Goal: Information Seeking & Learning: Learn about a topic

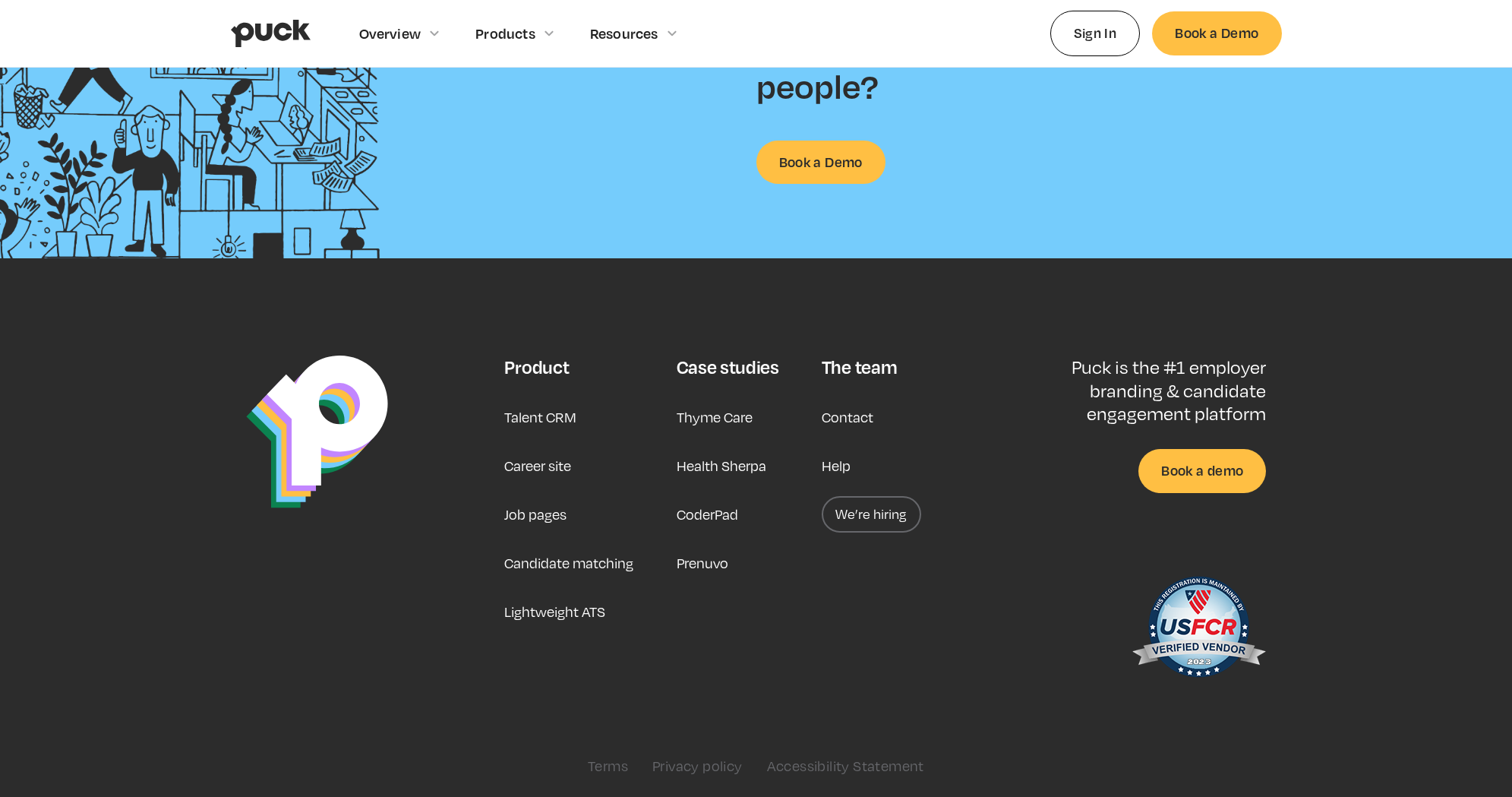
scroll to position [3919, 0]
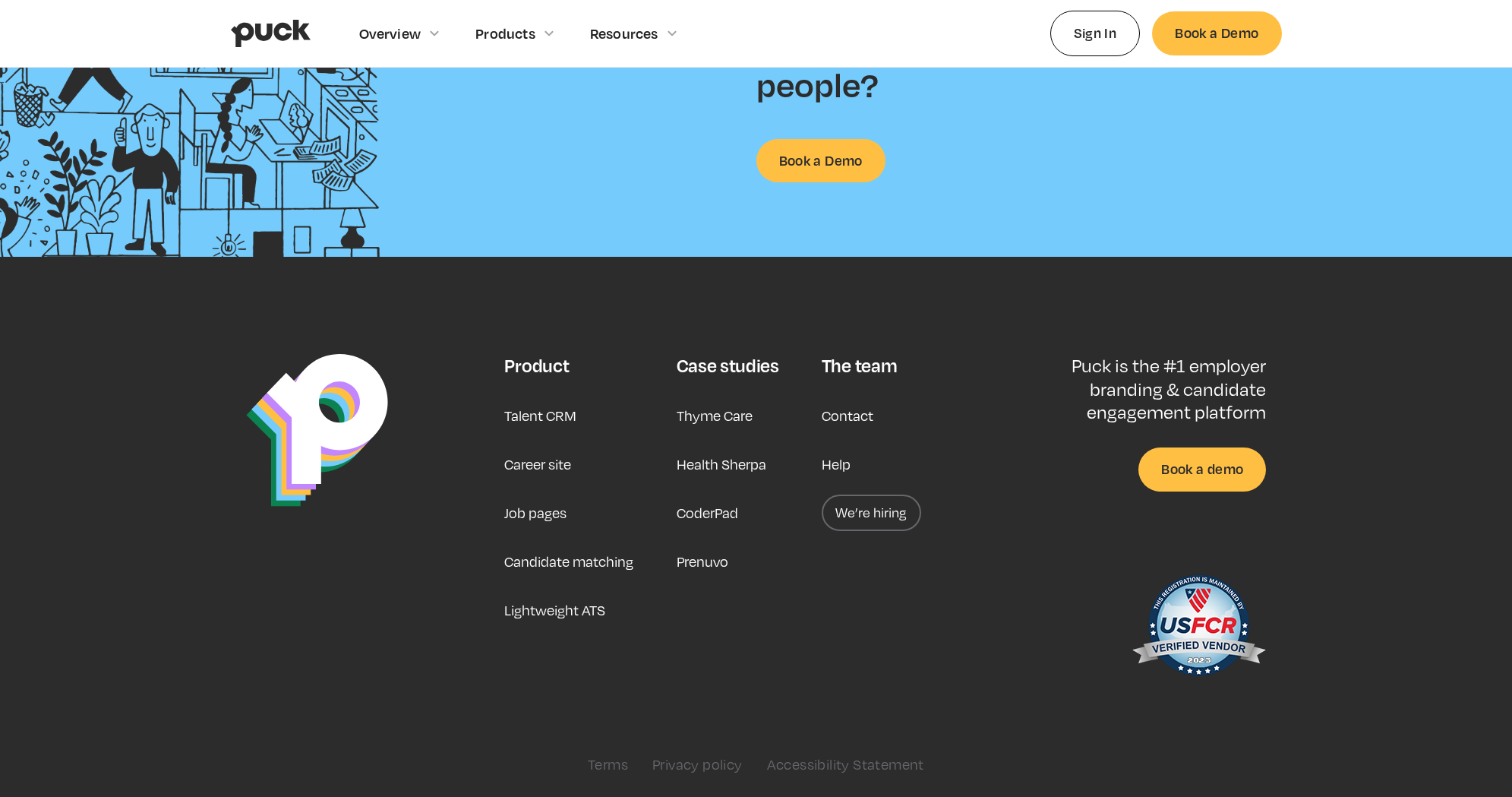
click at [867, 523] on link "We’re hiring" at bounding box center [870, 512] width 99 height 36
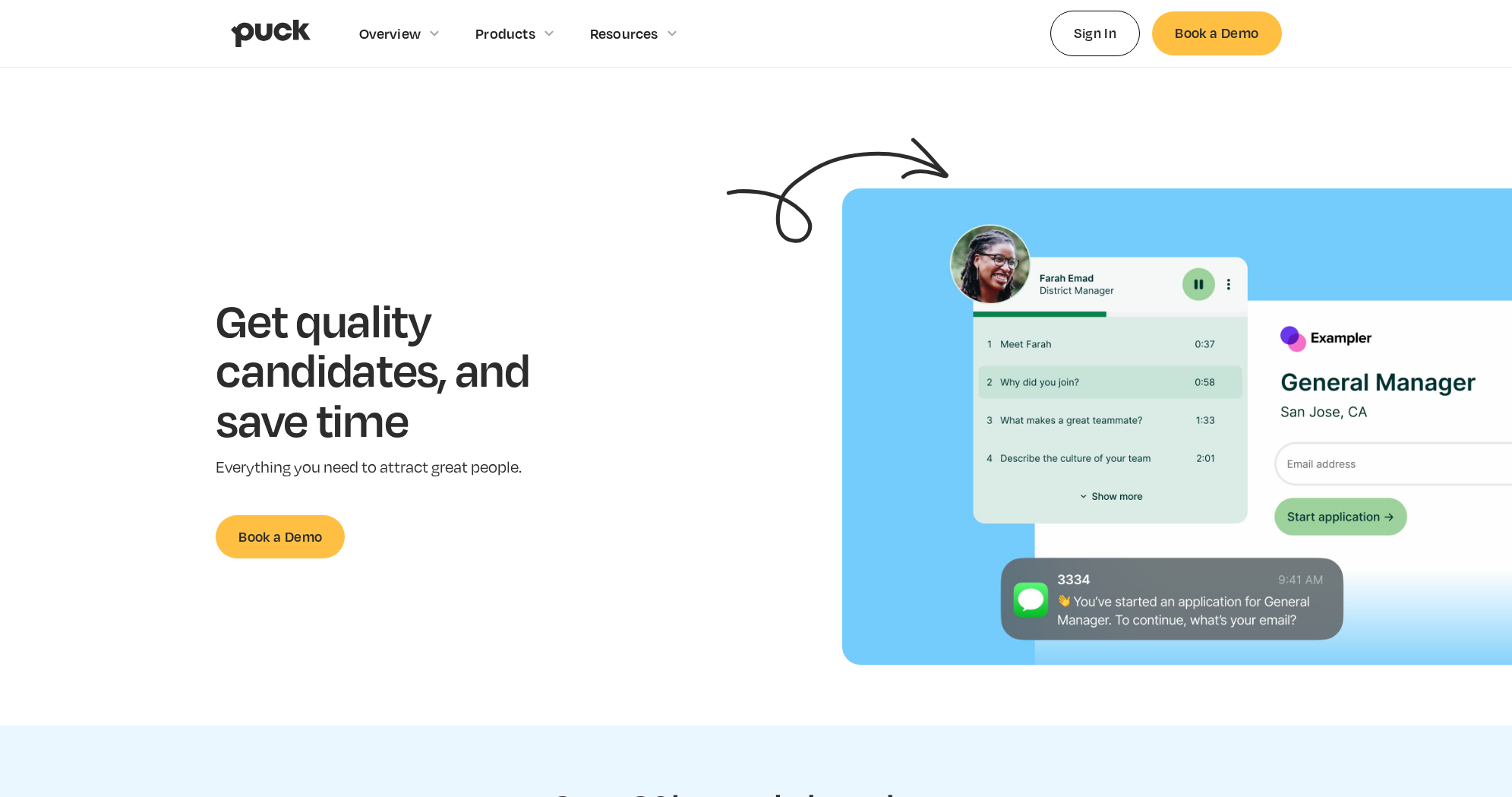
scroll to position [3770, 0]
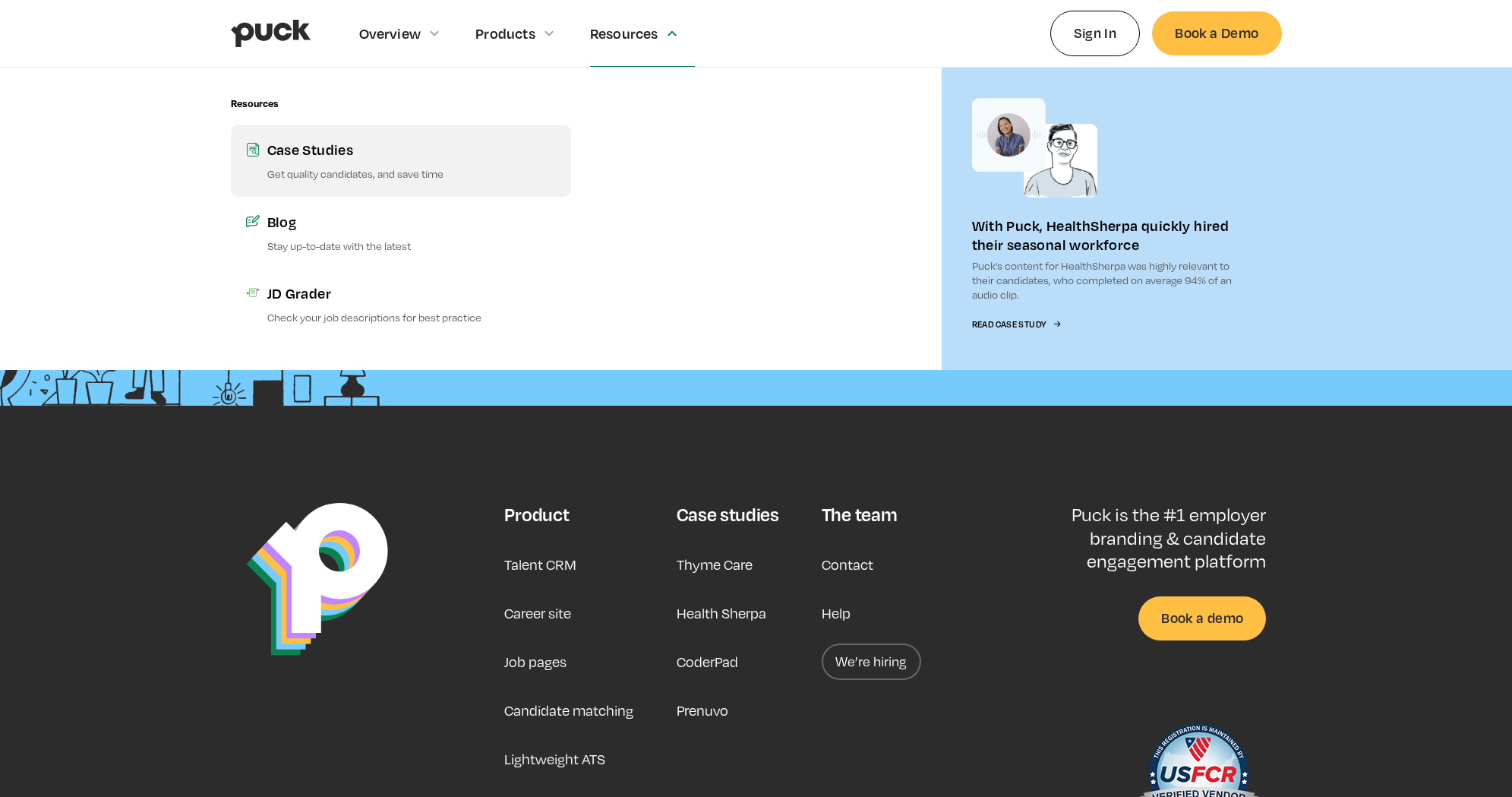
click at [361, 153] on div "Case Studies" at bounding box center [412, 149] width 289 height 19
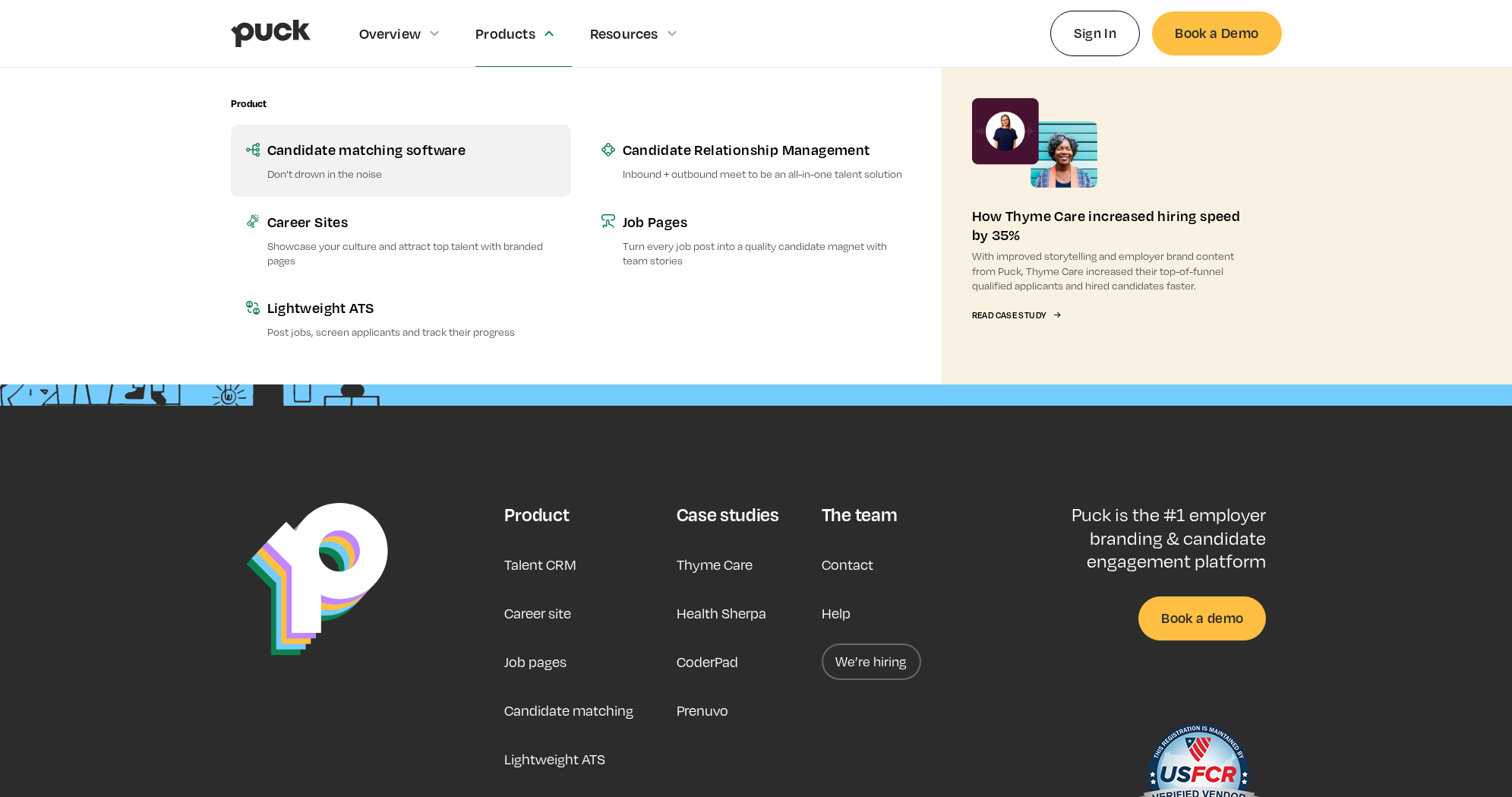
click at [446, 154] on div "Candidate matching software" at bounding box center [412, 149] width 289 height 19
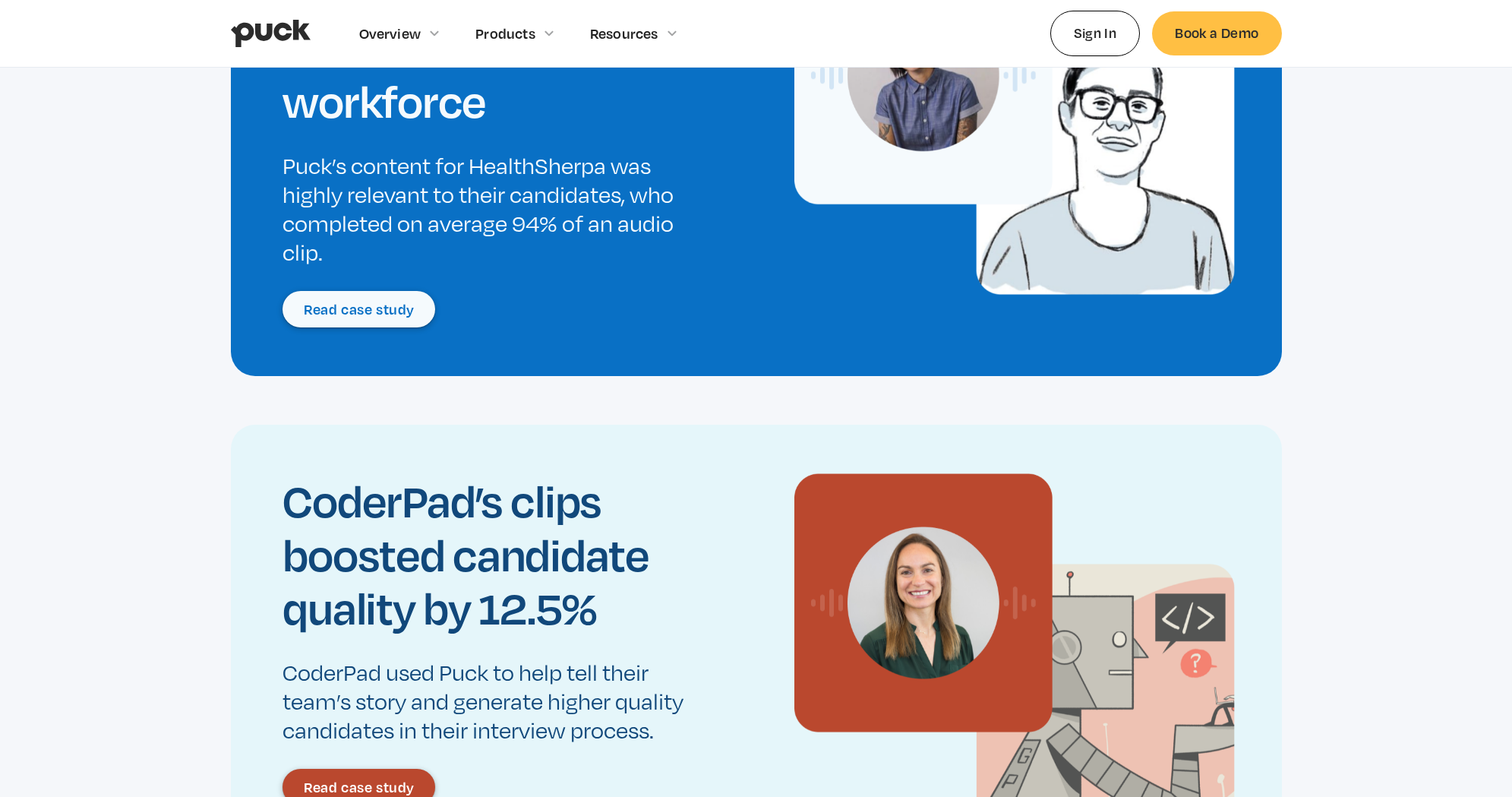
scroll to position [1351, 0]
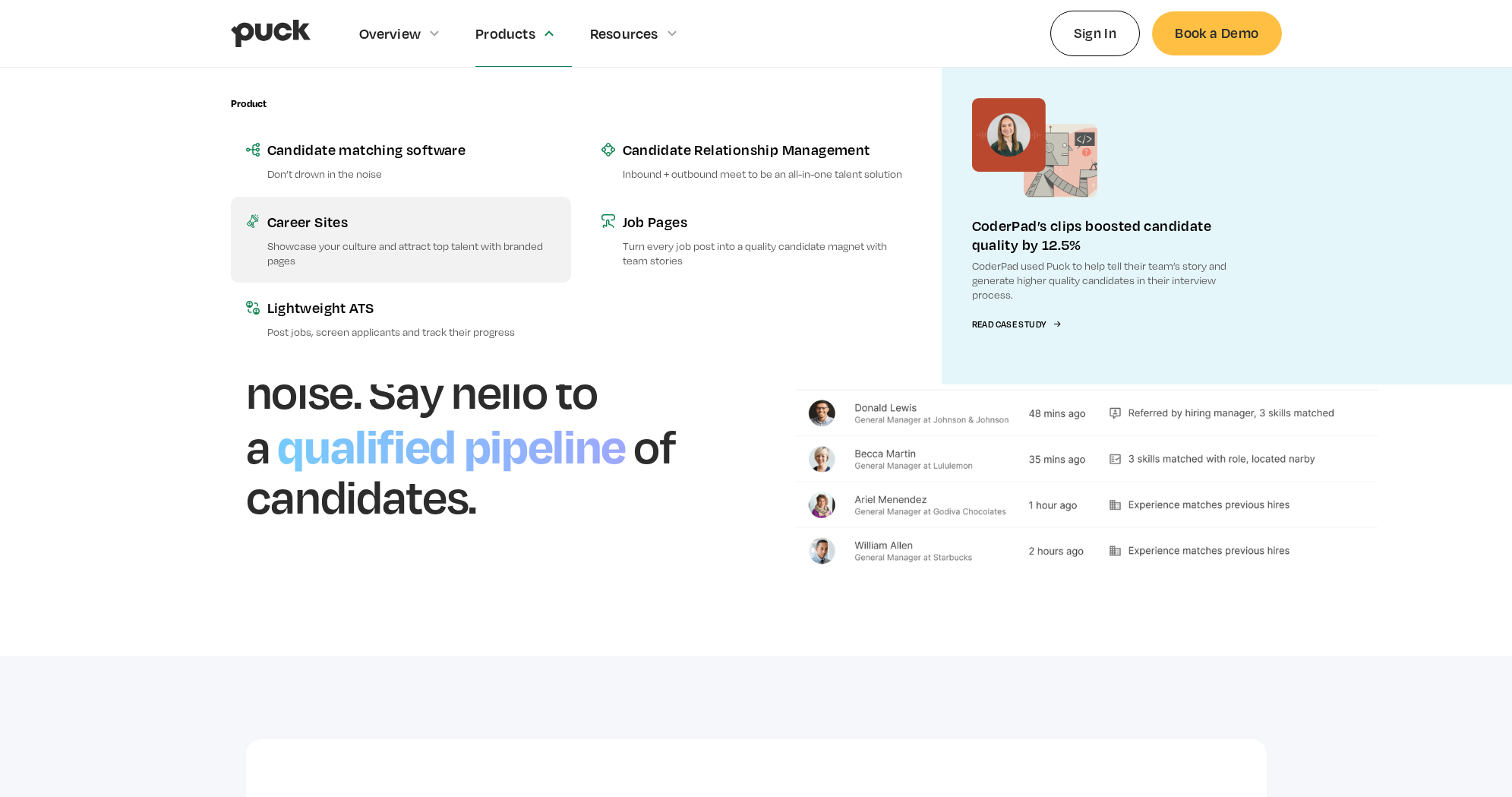
click at [403, 227] on div "Career Sites" at bounding box center [412, 221] width 289 height 19
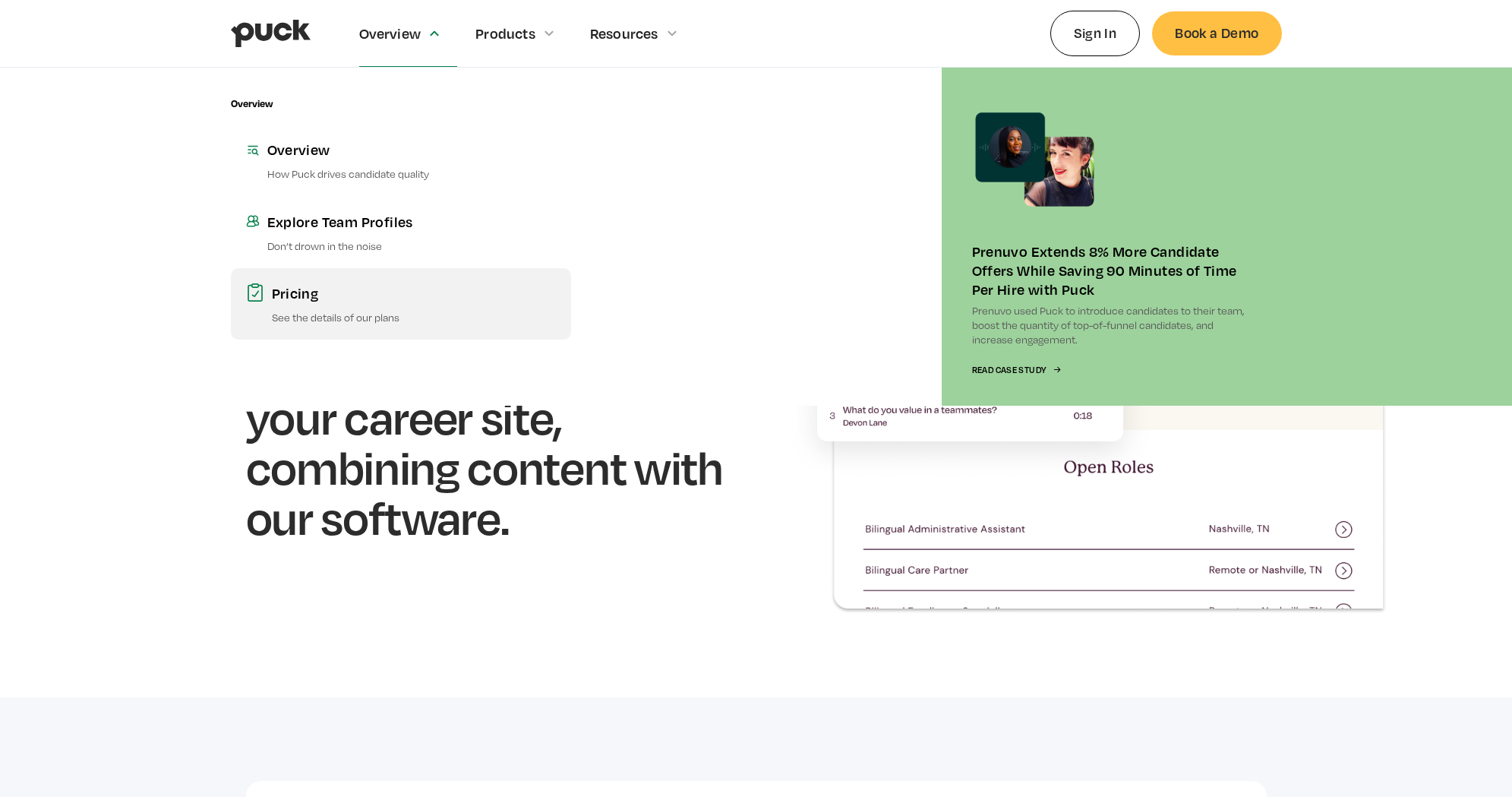
click at [406, 315] on p "See the details of our plans" at bounding box center [414, 317] width 284 height 15
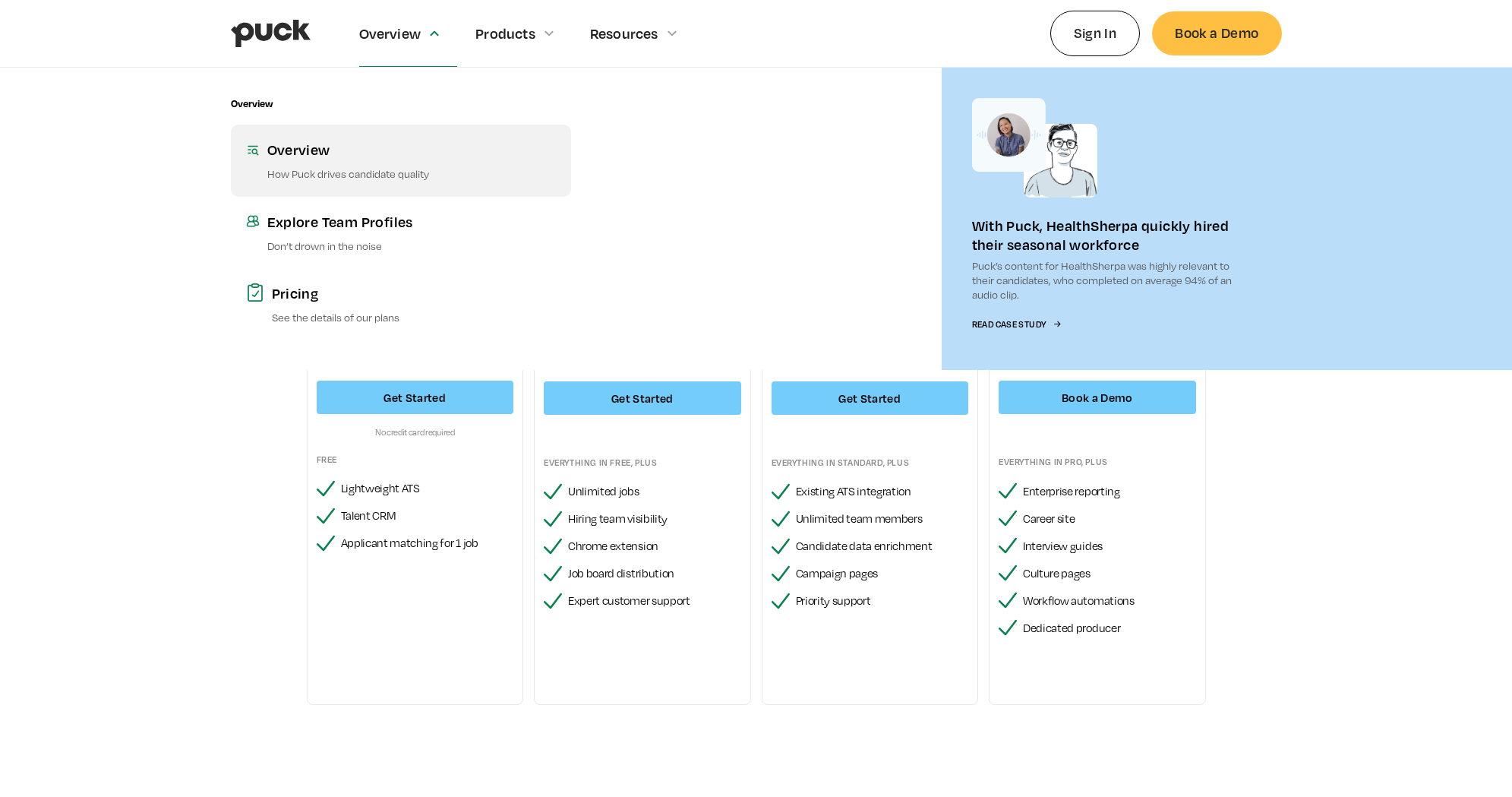
click at [376, 153] on div "Overview" at bounding box center [412, 149] width 289 height 19
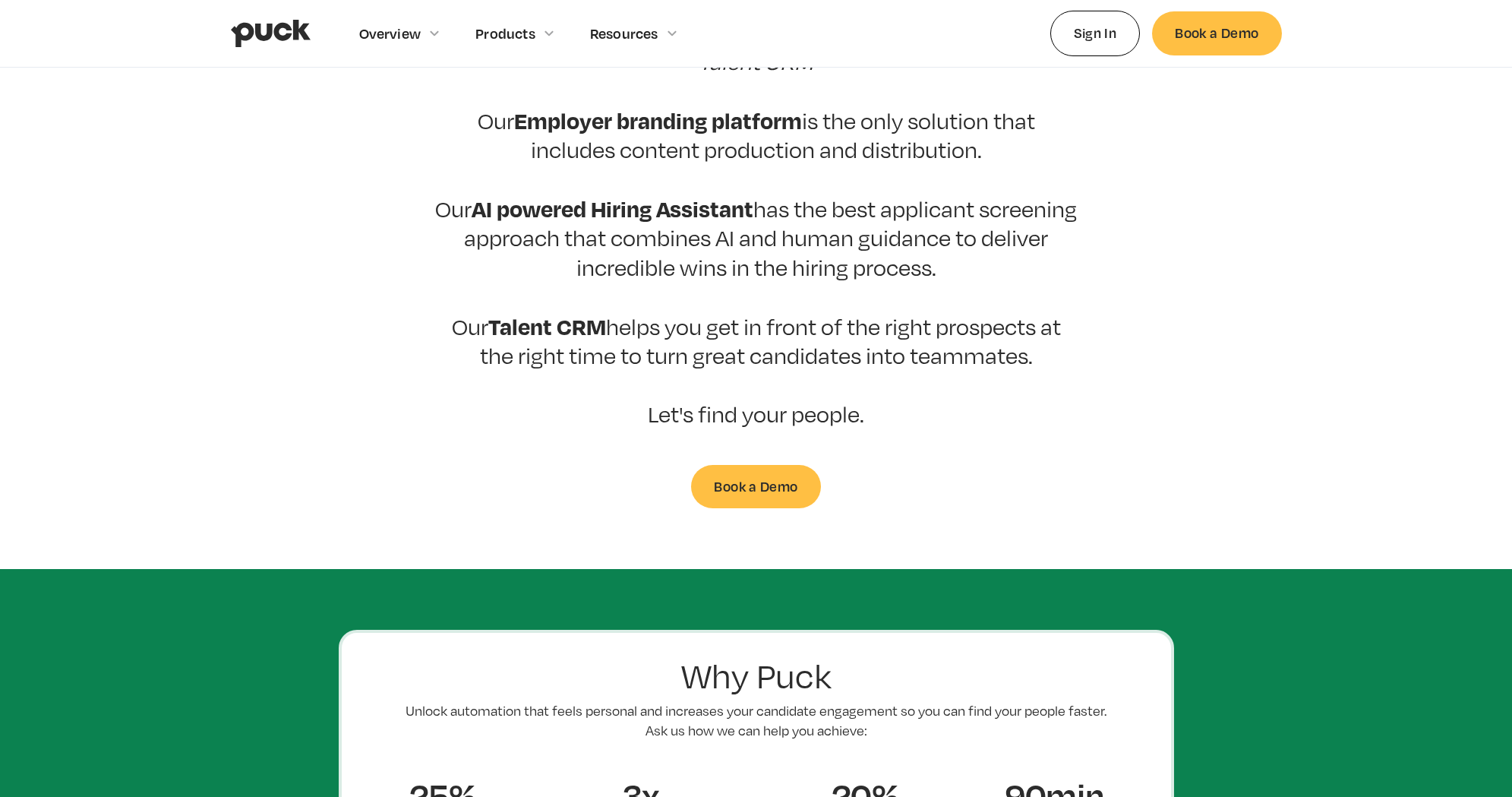
scroll to position [513, 0]
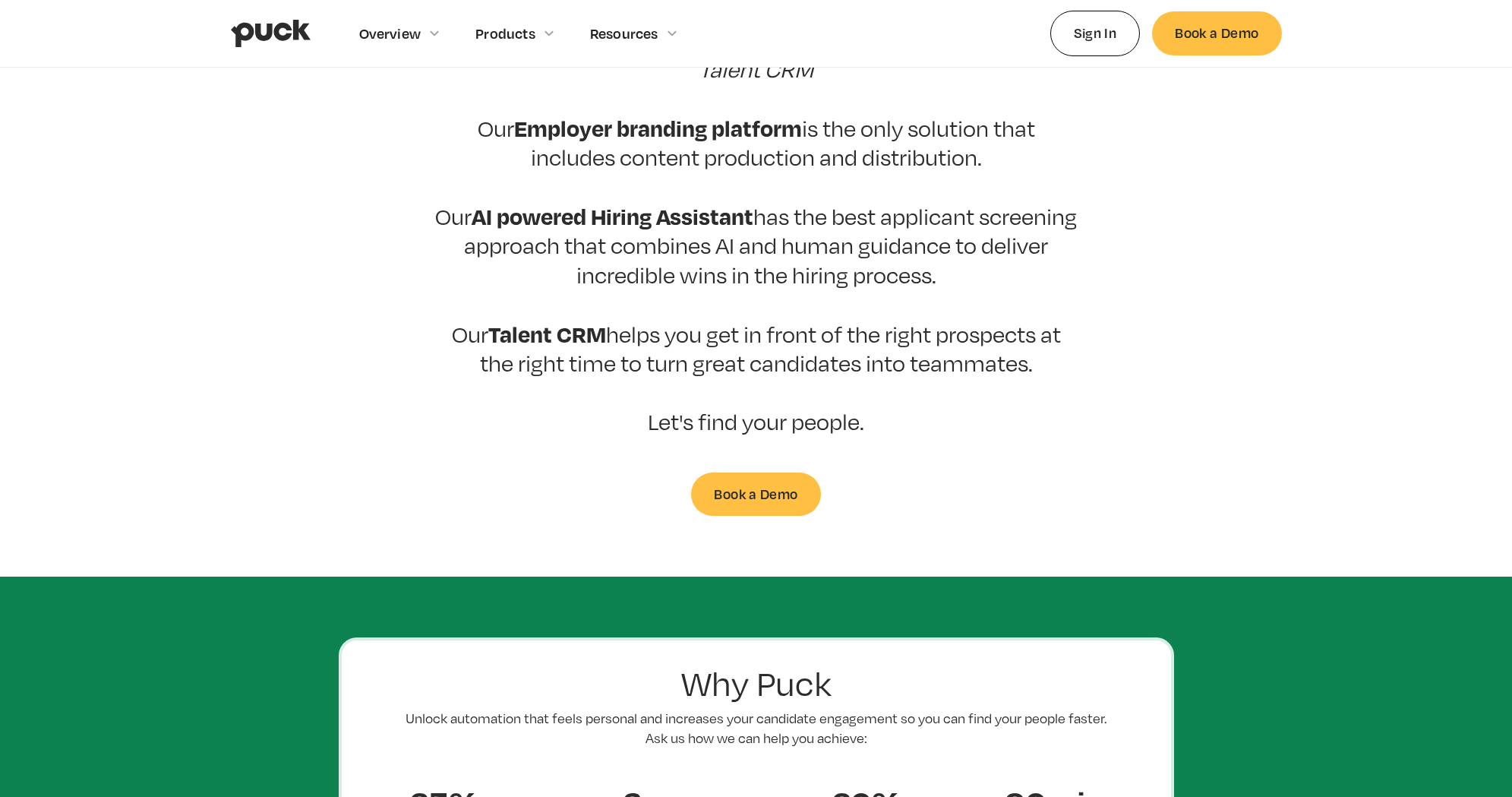
click at [297, 45] on img "home" at bounding box center [270, 34] width 80 height 29
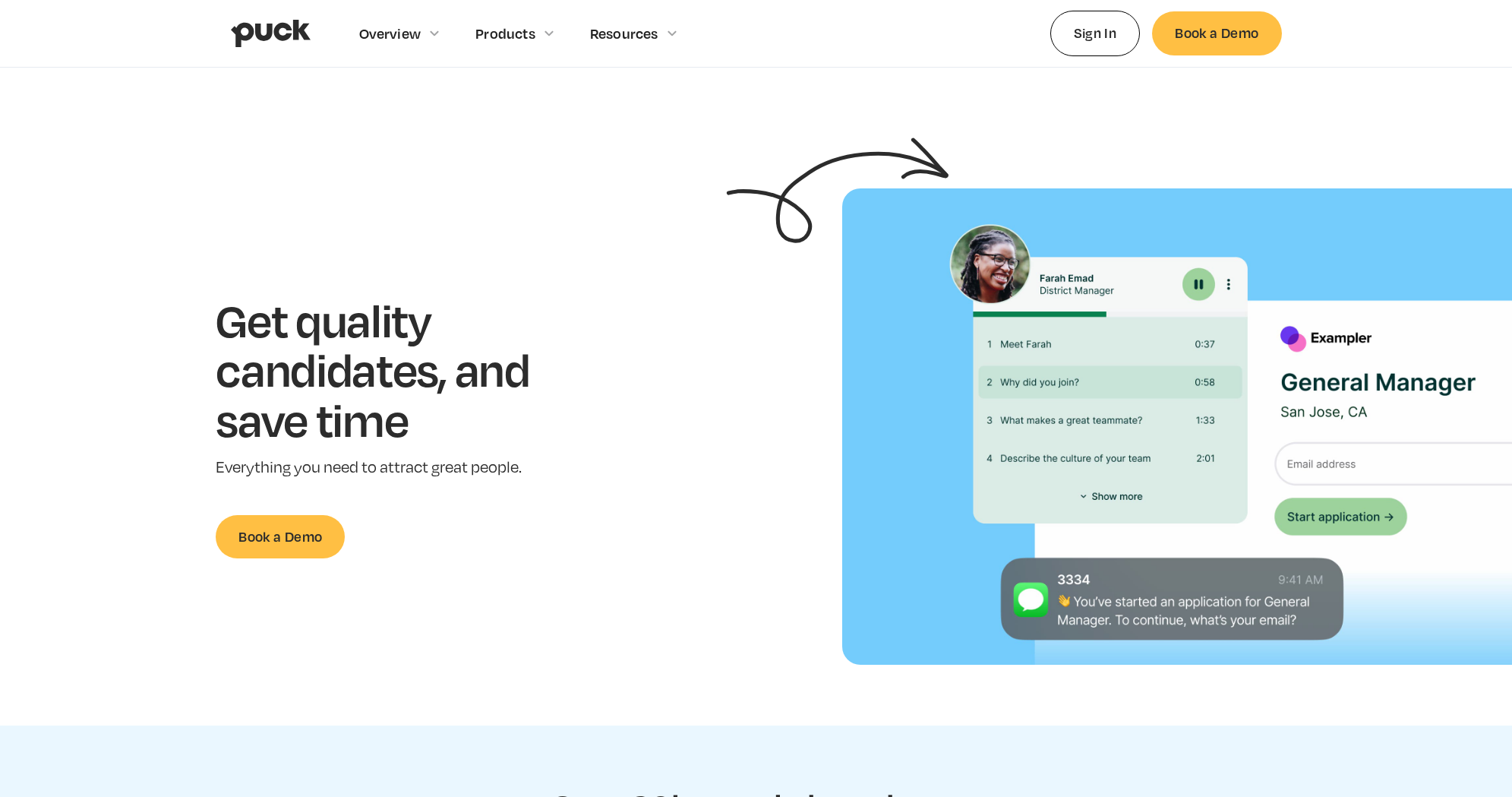
click at [271, 26] on img "home" at bounding box center [270, 34] width 80 height 29
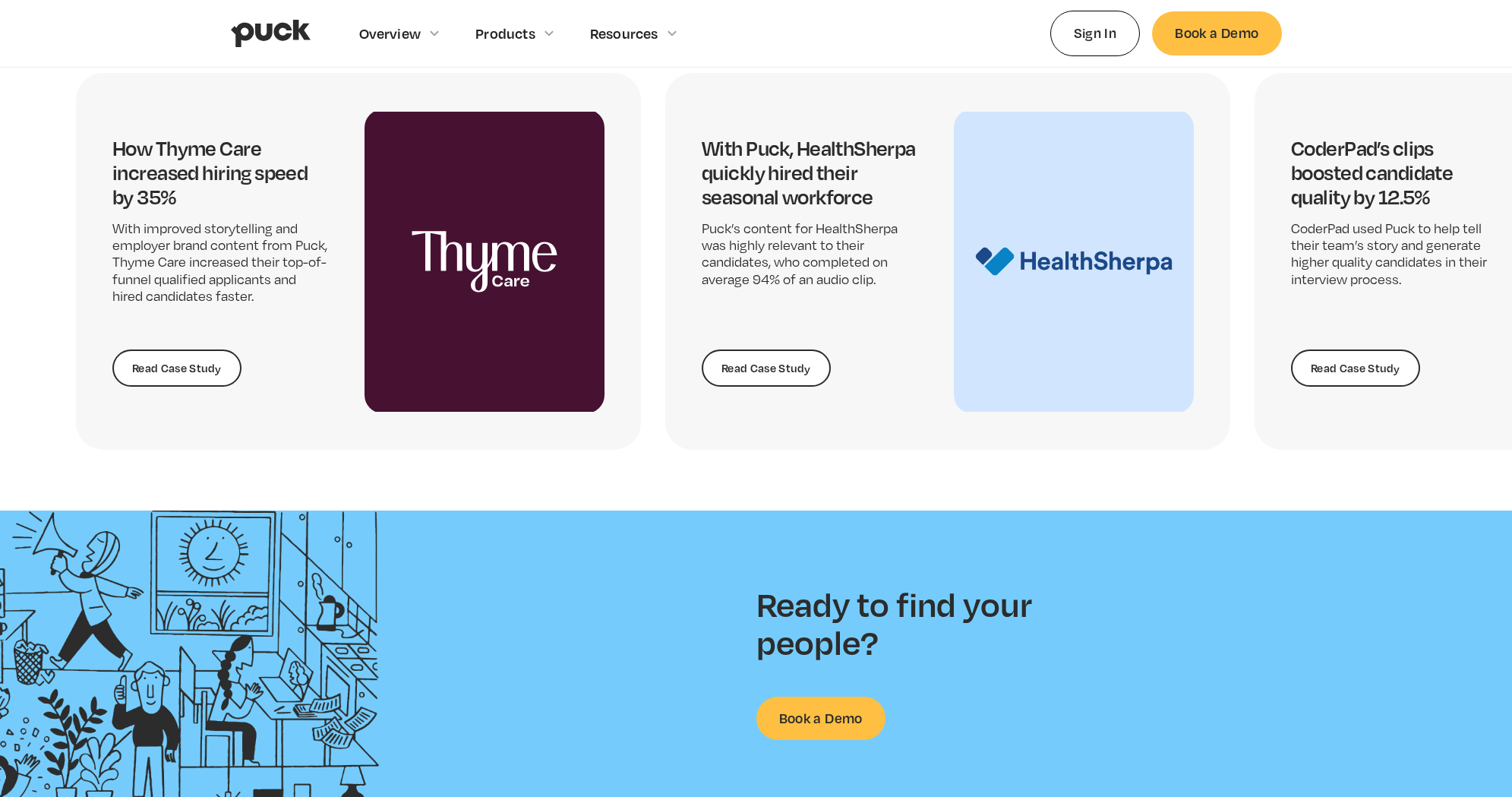
scroll to position [3919, 0]
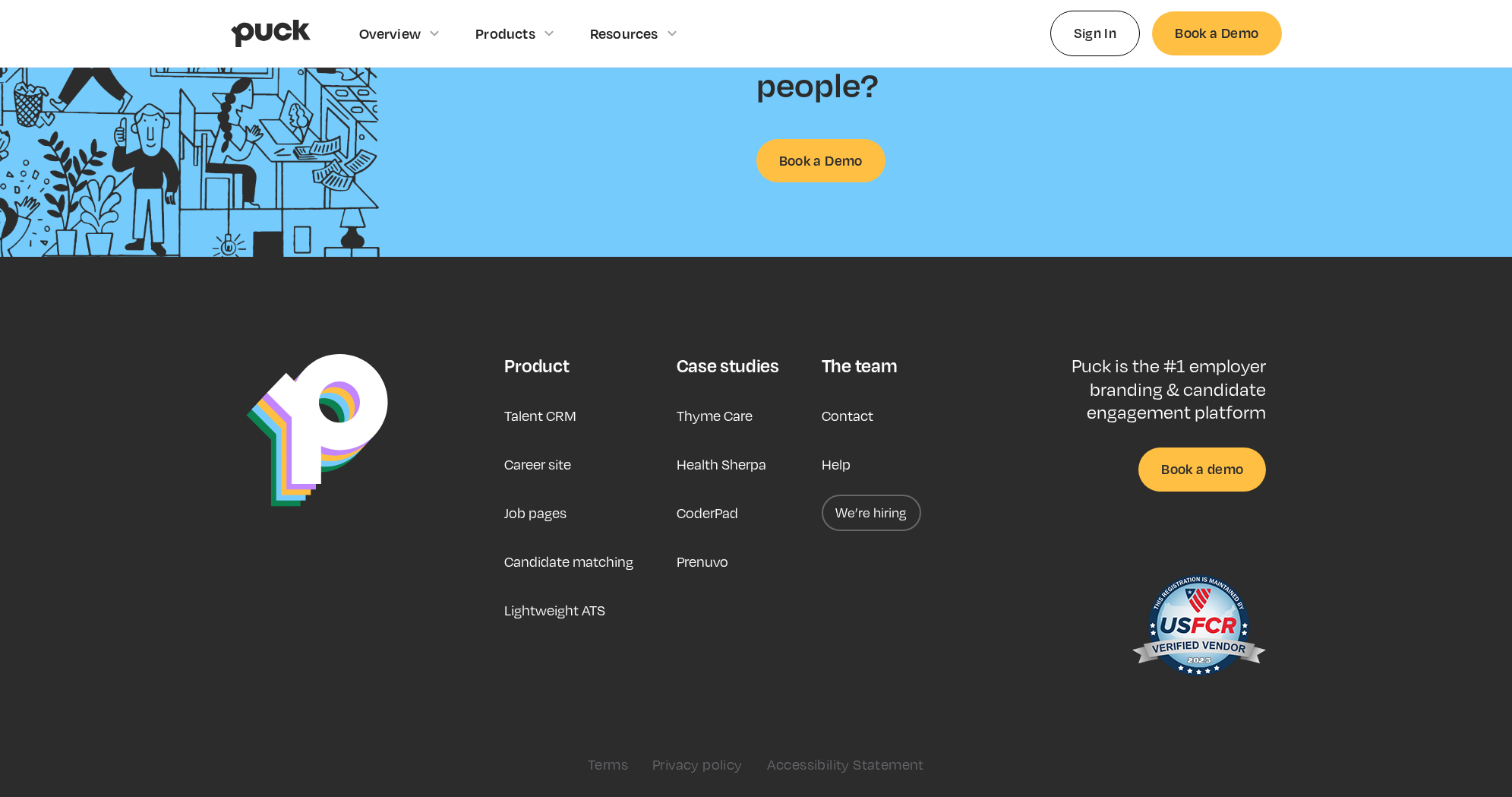
click at [841, 465] on link "Help" at bounding box center [836, 463] width 29 height 36
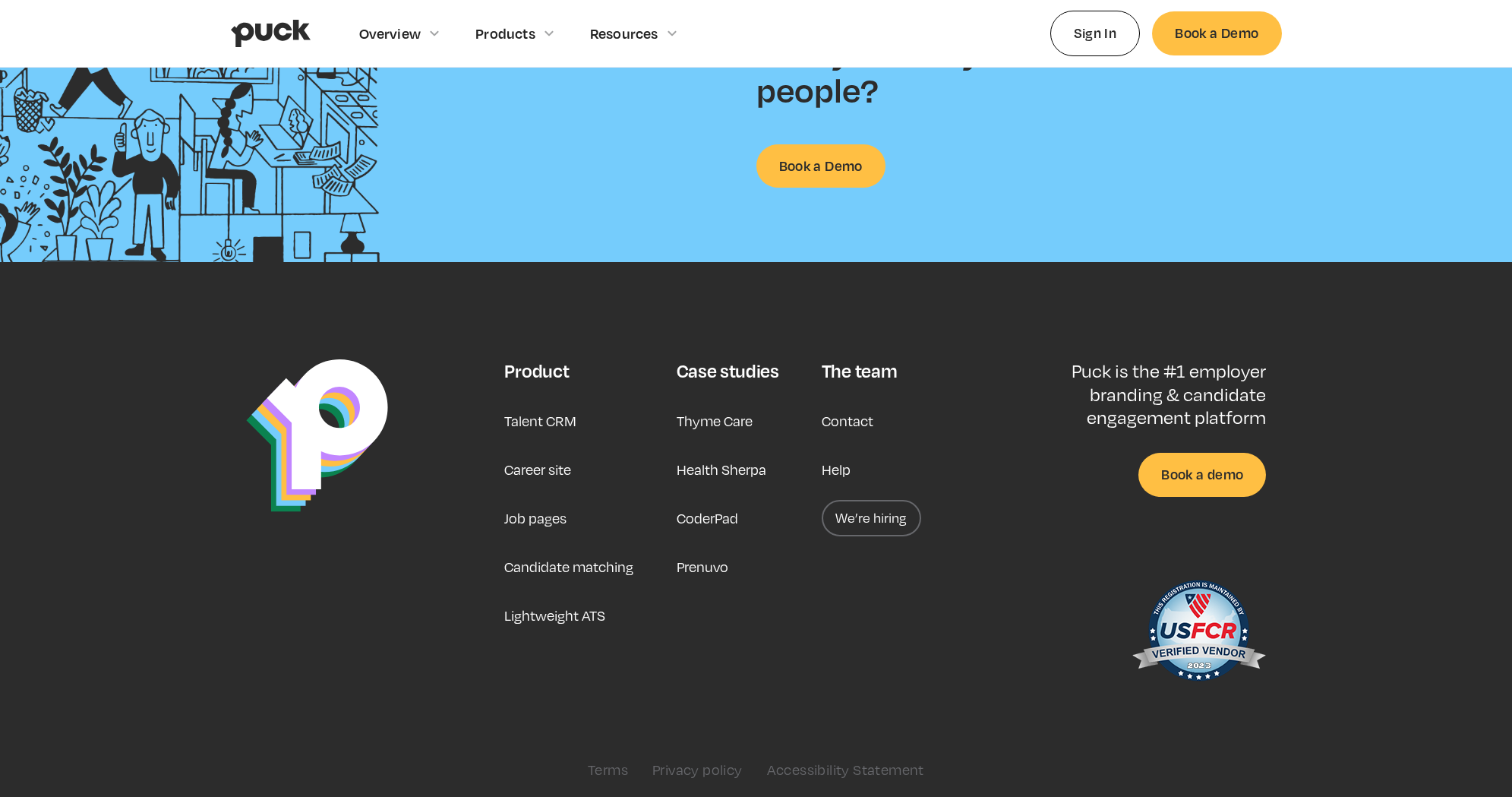
click at [846, 427] on link "Contact" at bounding box center [847, 420] width 51 height 36
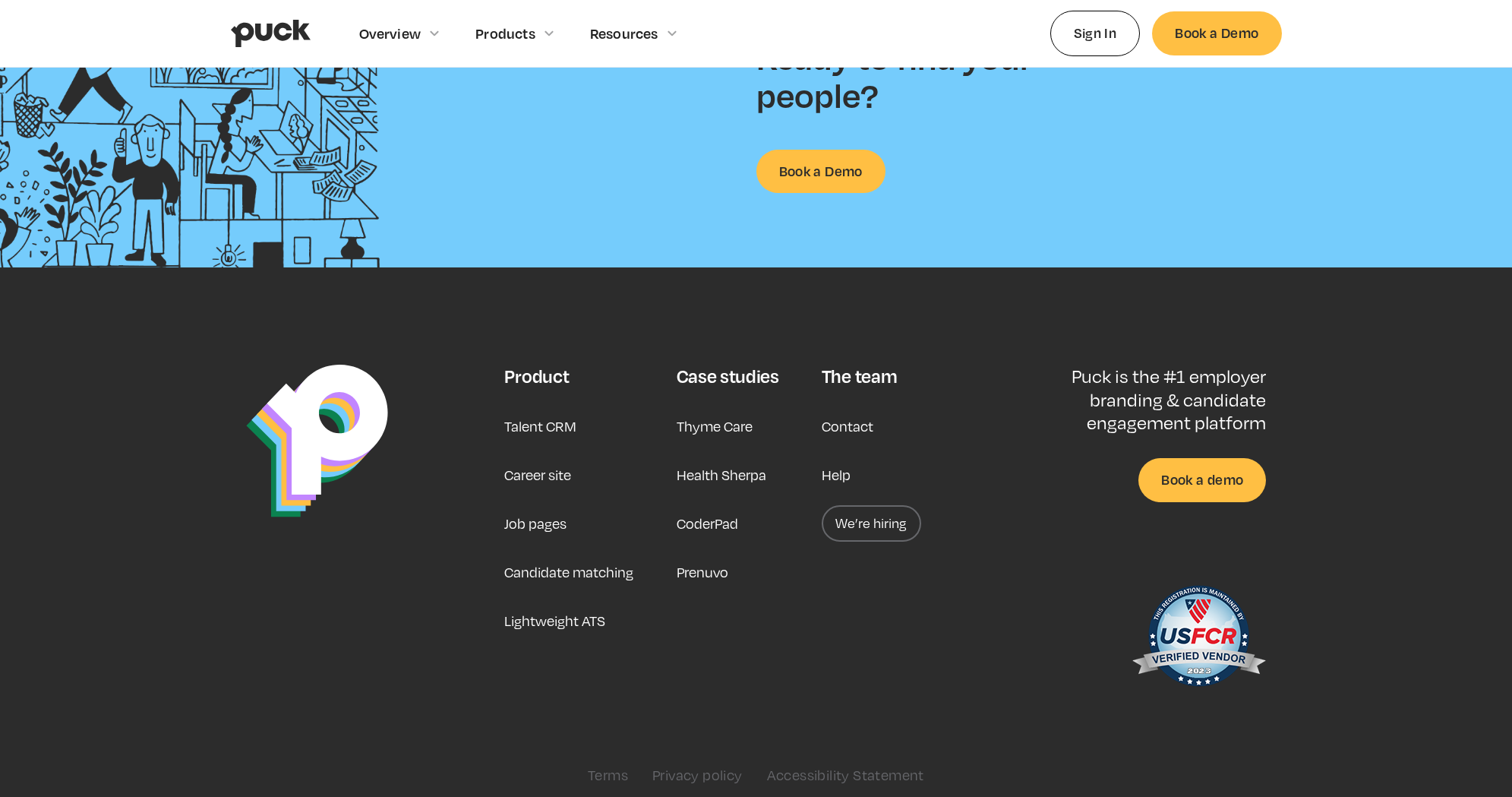
click at [566, 430] on link "Talent CRM" at bounding box center [540, 426] width 72 height 36
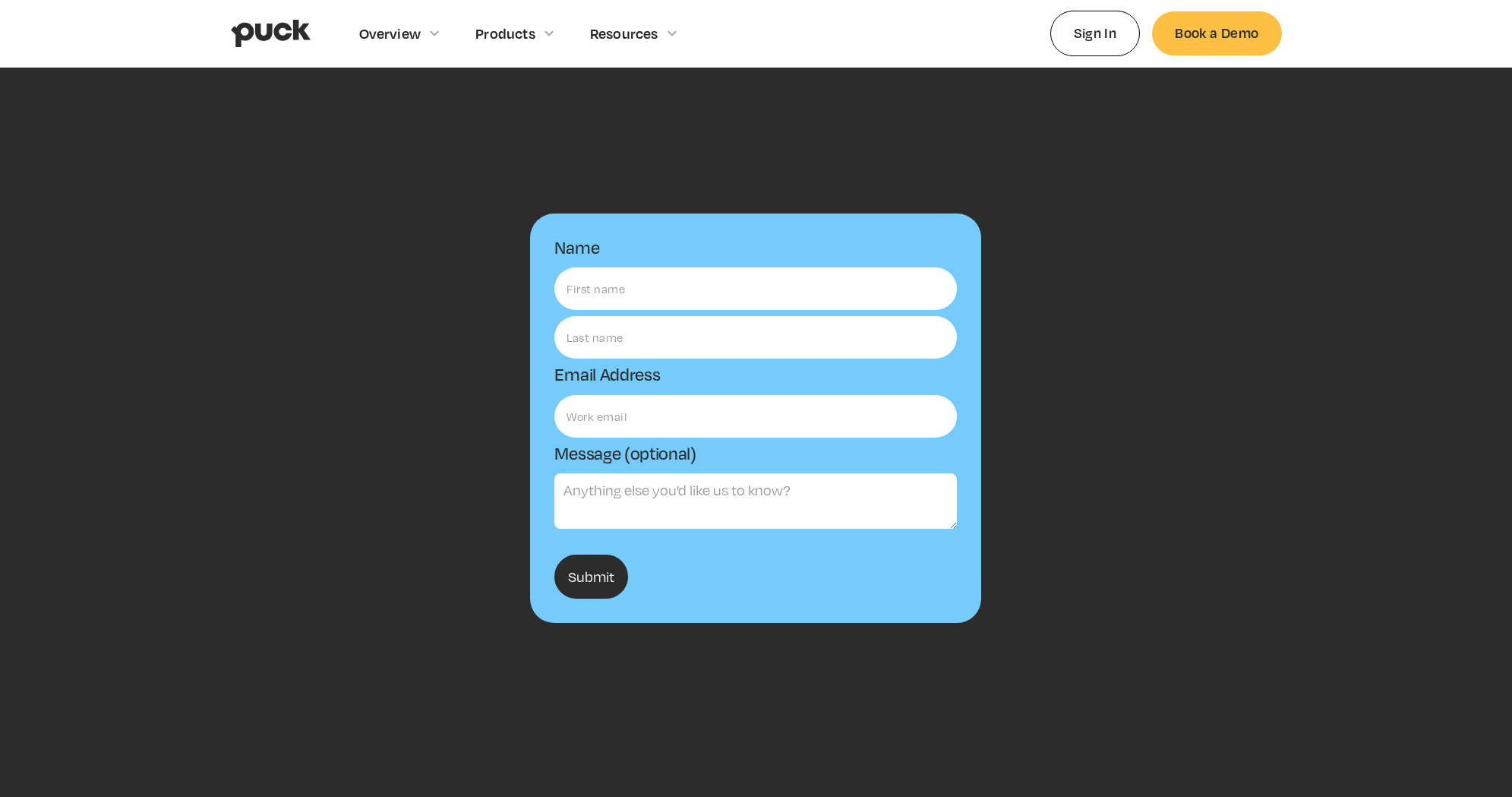
click at [384, 269] on div "Name Email Address Message (optional) Submit Thanks! We'll reach out to you sho…" at bounding box center [756, 451] width 1051 height 525
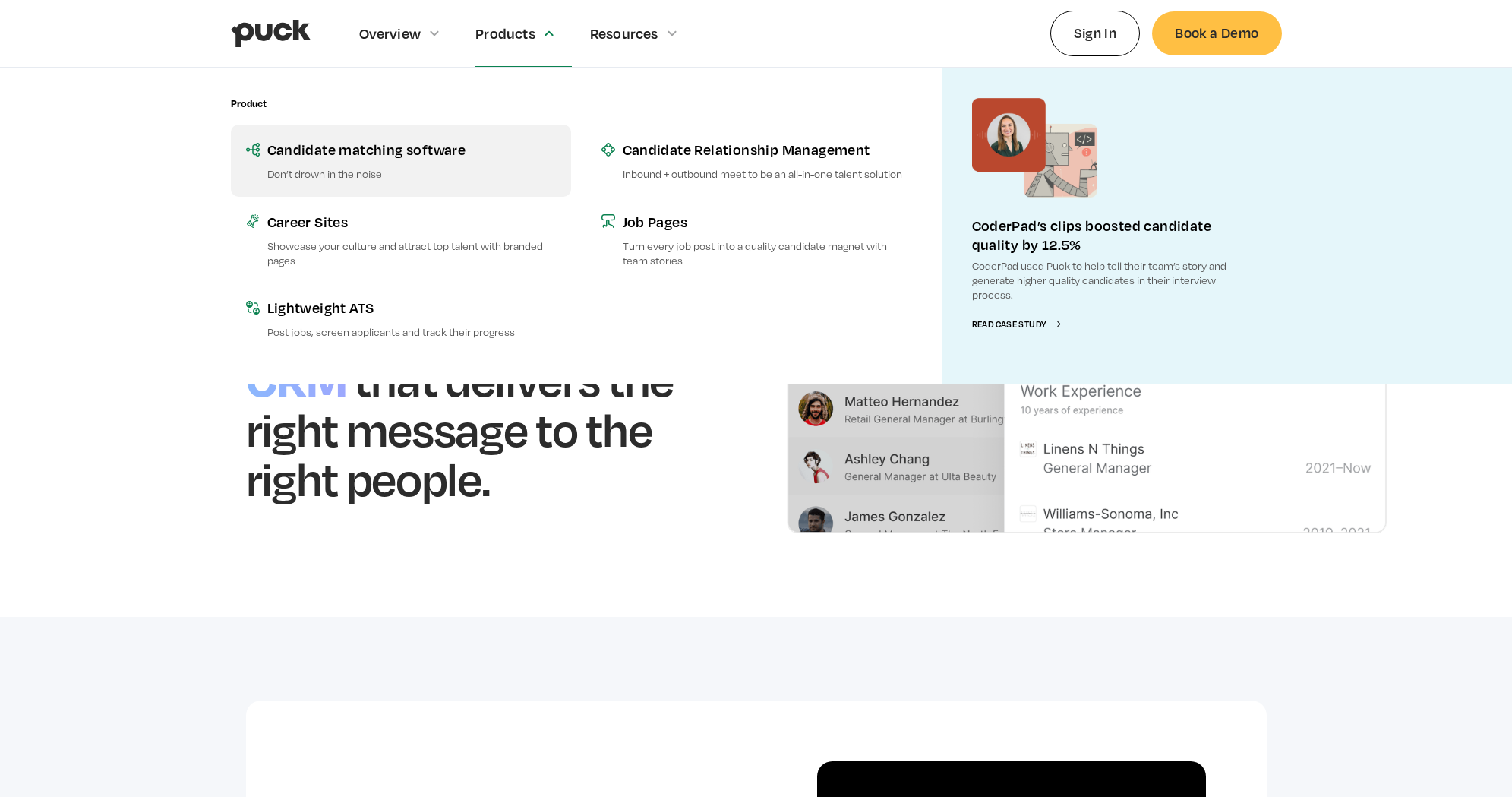
click at [373, 177] on p "Don’t drown in the noise" at bounding box center [412, 173] width 289 height 15
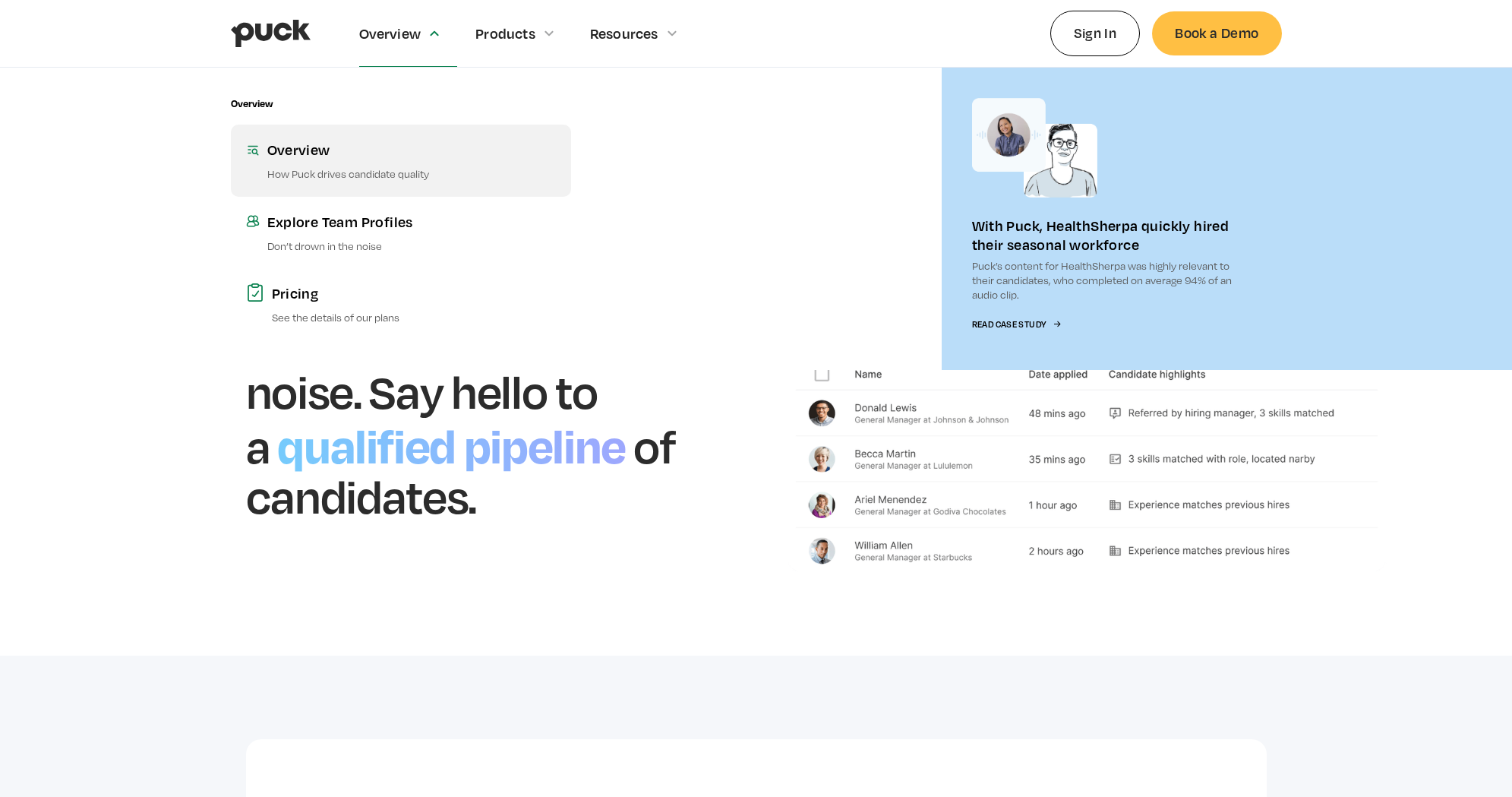
click at [330, 161] on link "Overview How Puck drives candidate quality" at bounding box center [400, 160] width 340 height 71
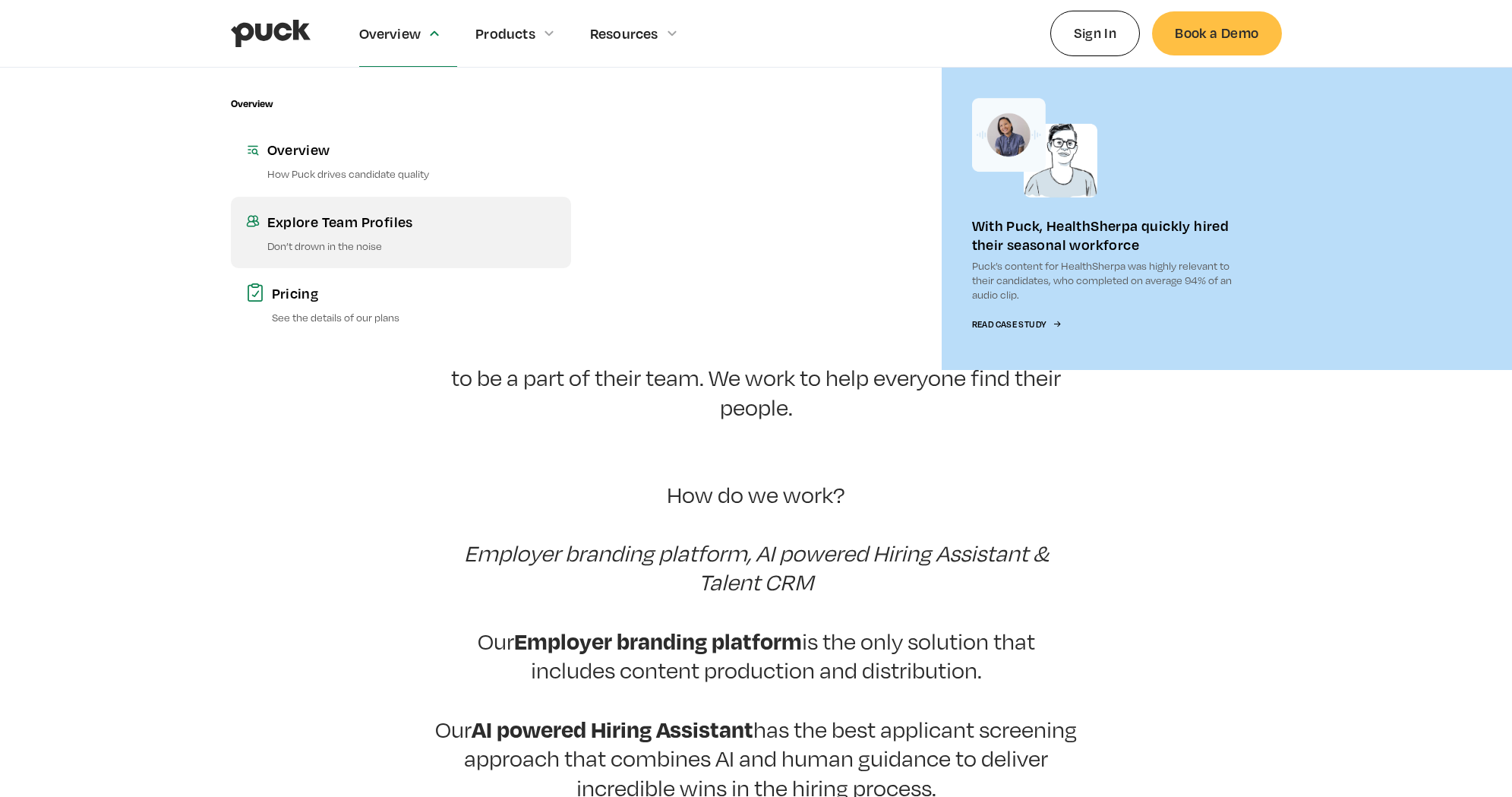
click at [367, 216] on div "Explore Team Profiles" at bounding box center [412, 221] width 289 height 19
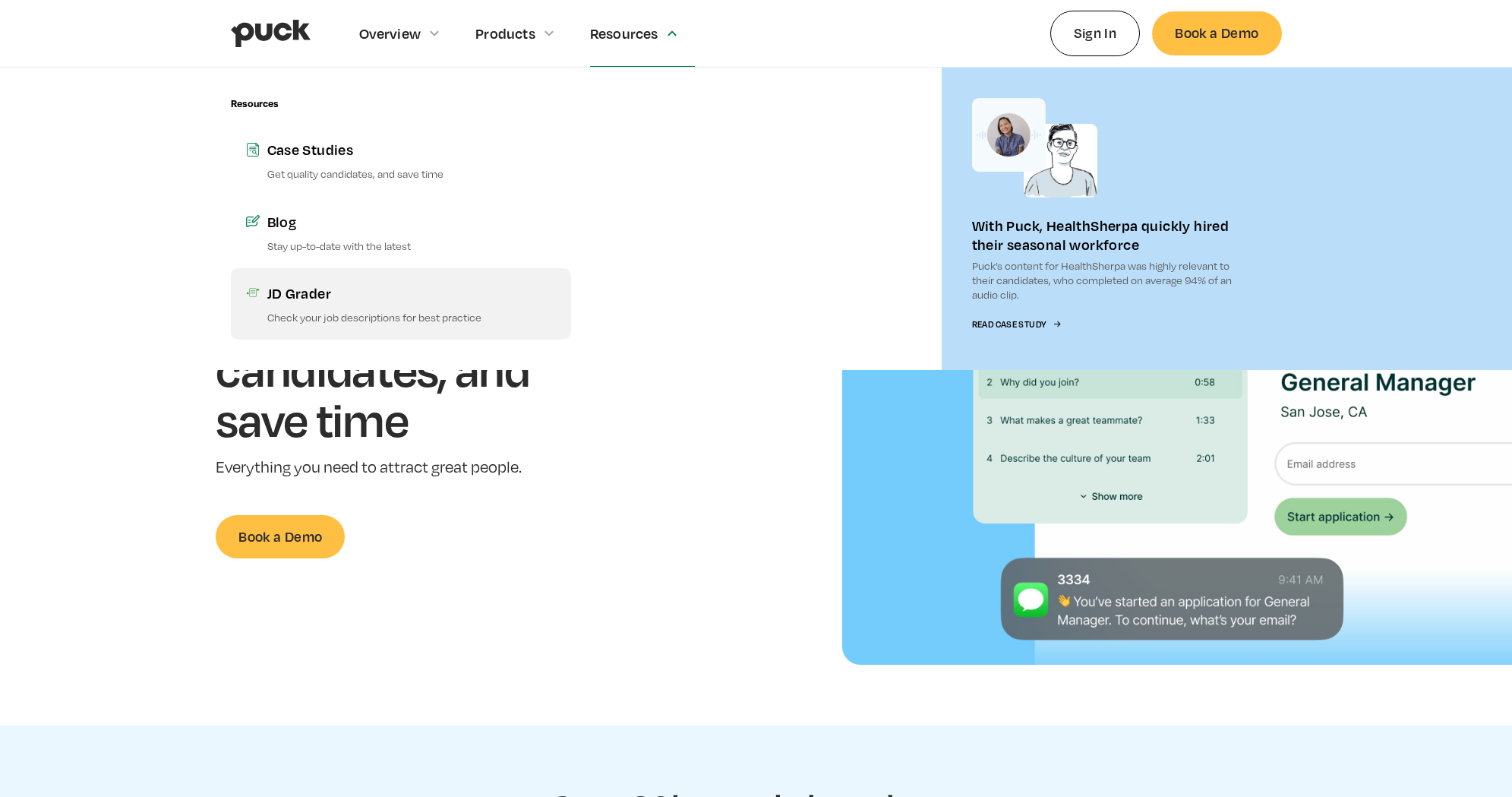
click at [400, 316] on p "Check your job descriptions for best practice" at bounding box center [412, 317] width 289 height 15
